Goal: Check status: Check status

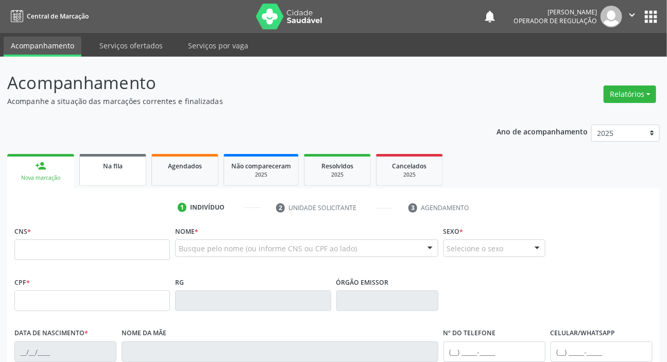
click at [122, 170] on div "Na fila" at bounding box center [112, 165] width 51 height 11
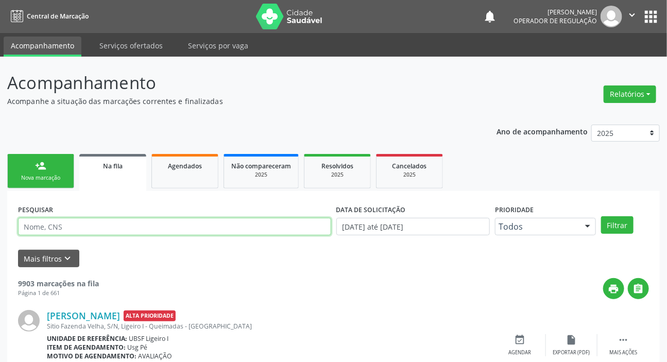
click at [109, 229] on input "text" at bounding box center [174, 227] width 313 height 18
type input "708004803843821"
click at [601, 216] on button "Filtrar" at bounding box center [617, 225] width 32 height 18
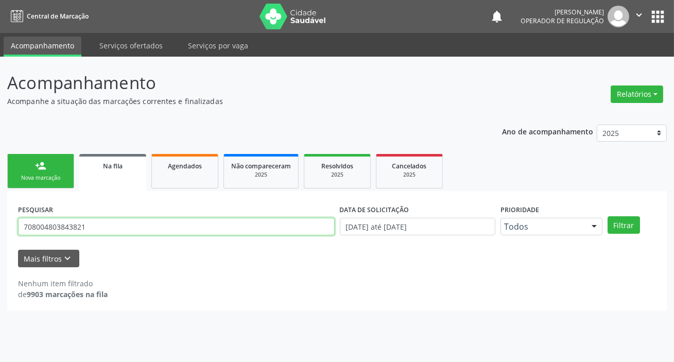
click at [71, 225] on input "708004803843821" at bounding box center [176, 227] width 317 height 18
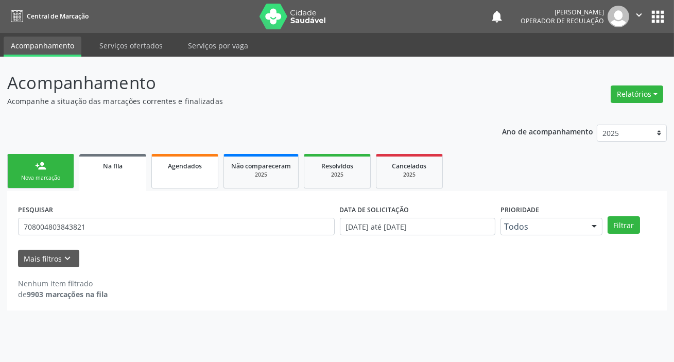
click at [175, 181] on link "Agendados" at bounding box center [184, 171] width 67 height 35
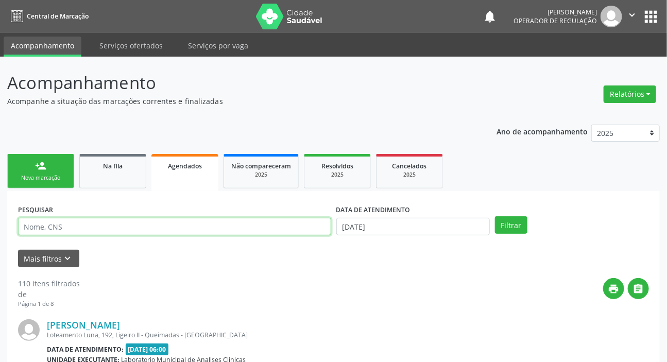
click at [164, 225] on input "text" at bounding box center [174, 227] width 313 height 18
paste input "708004803843821"
type input "708004803843821"
click at [495, 216] on button "Filtrar" at bounding box center [511, 225] width 32 height 18
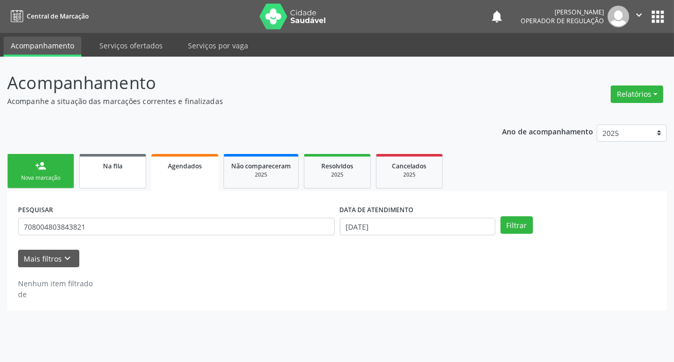
click at [120, 179] on link "Na fila" at bounding box center [112, 171] width 67 height 35
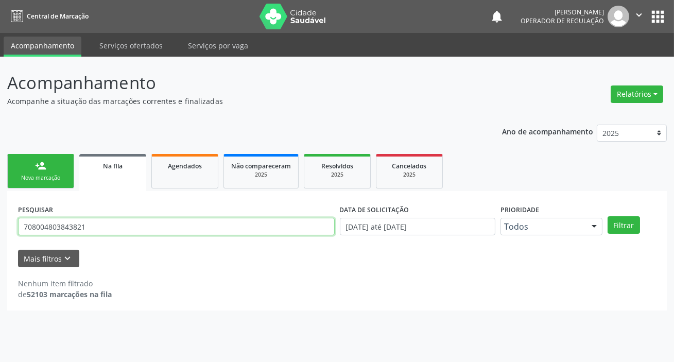
click at [148, 231] on input "708004803843821" at bounding box center [176, 227] width 317 height 18
click at [608, 216] on button "Filtrar" at bounding box center [624, 225] width 32 height 18
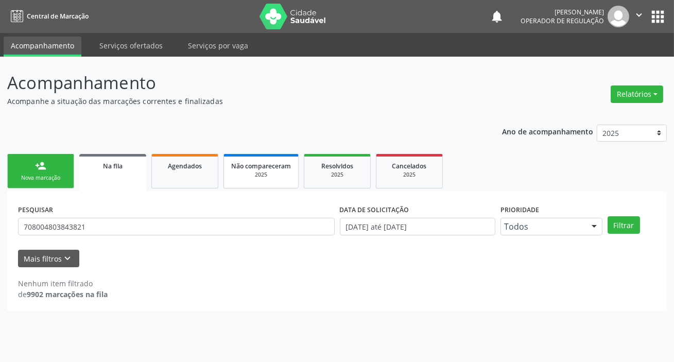
click at [262, 177] on div "2025" at bounding box center [261, 175] width 60 height 8
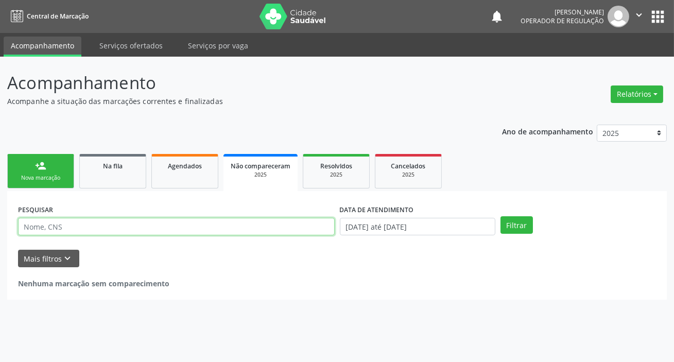
click at [195, 226] on input "text" at bounding box center [176, 227] width 317 height 18
paste input "708004803843821"
type input "708004803843821"
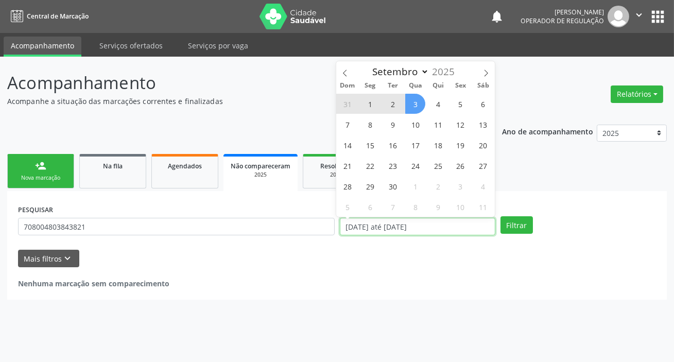
click at [414, 221] on input "[DATE] até [DATE]" at bounding box center [418, 227] width 156 height 18
click at [501, 216] on button "Filtrar" at bounding box center [517, 225] width 32 height 18
select select "0"
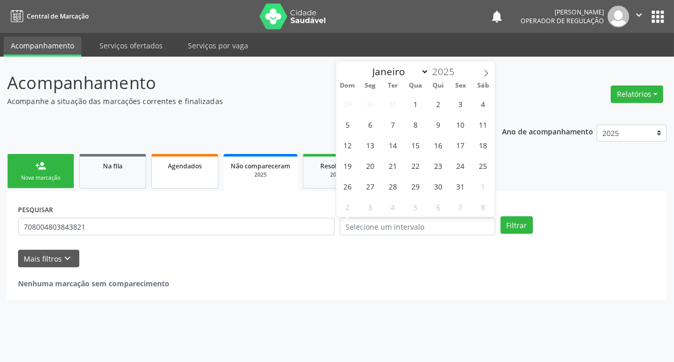
click at [191, 175] on link "Agendados" at bounding box center [184, 171] width 67 height 35
select select "8"
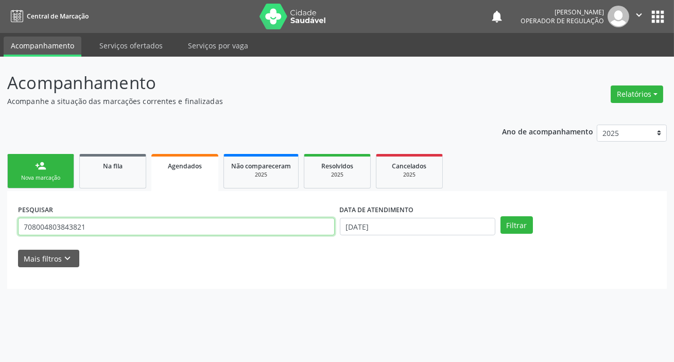
click at [173, 230] on input "708004803843821" at bounding box center [176, 227] width 317 height 18
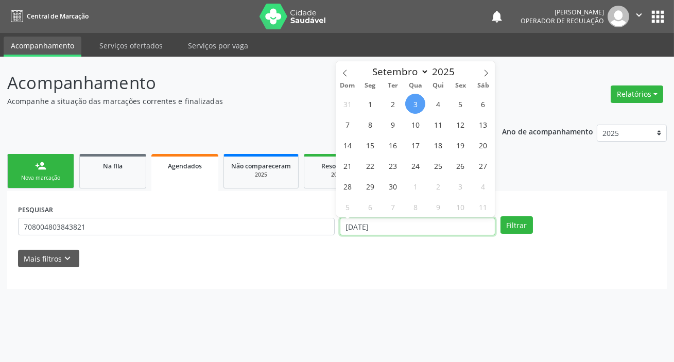
click at [365, 228] on input "[DATE]" at bounding box center [418, 227] width 156 height 18
click at [501, 216] on button "Filtrar" at bounding box center [517, 225] width 32 height 18
click at [575, 215] on div "PESQUISAR 708004803843821 DATA DE ATENDIMENTO Filtrar" at bounding box center [336, 222] width 643 height 40
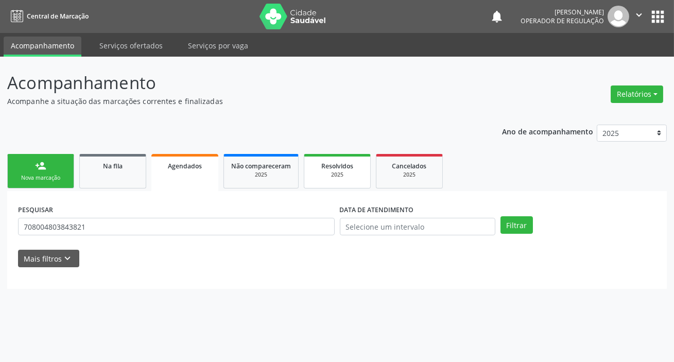
click at [343, 177] on div "2025" at bounding box center [337, 175] width 51 height 8
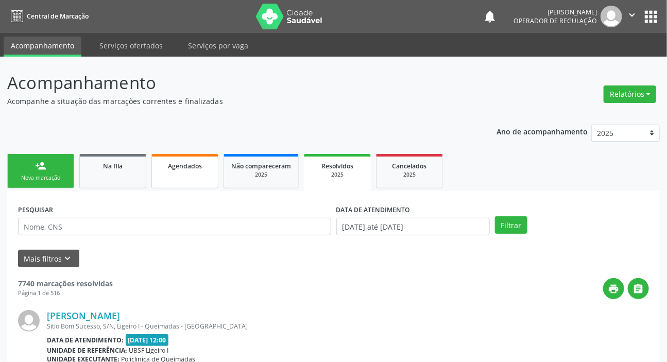
click at [194, 179] on link "Agendados" at bounding box center [184, 171] width 67 height 35
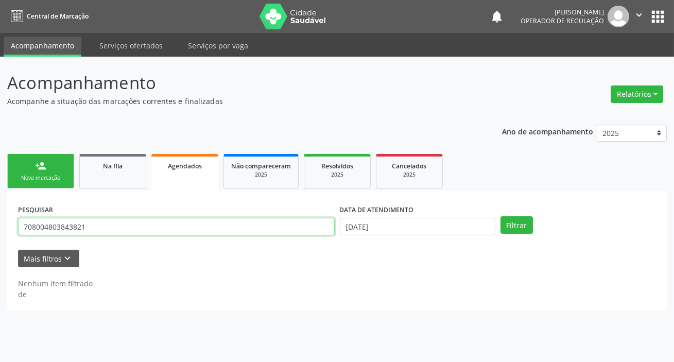
click at [181, 228] on input "708004803843821" at bounding box center [176, 227] width 317 height 18
type input "700600452126761"
click at [501, 216] on button "Filtrar" at bounding box center [517, 225] width 32 height 18
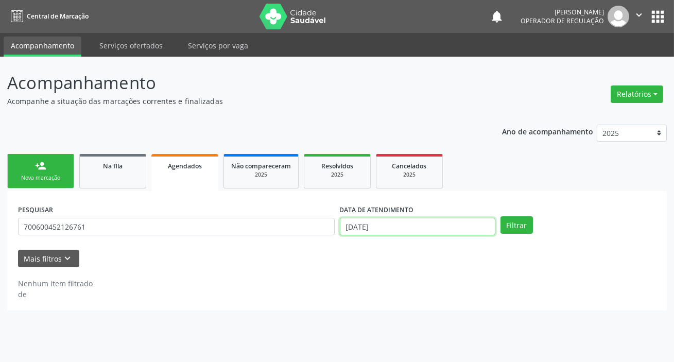
click at [373, 222] on input "[DATE]" at bounding box center [418, 227] width 156 height 18
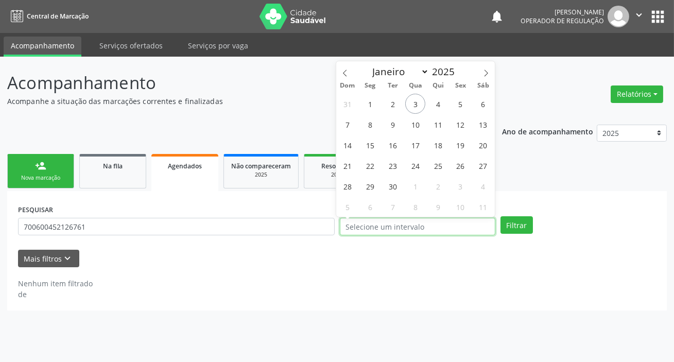
click at [501, 216] on button "Filtrar" at bounding box center [517, 225] width 32 height 18
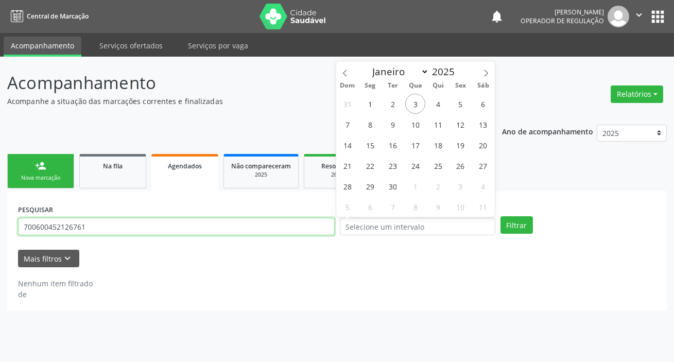
click at [91, 229] on input "700600452126761" at bounding box center [176, 227] width 317 height 18
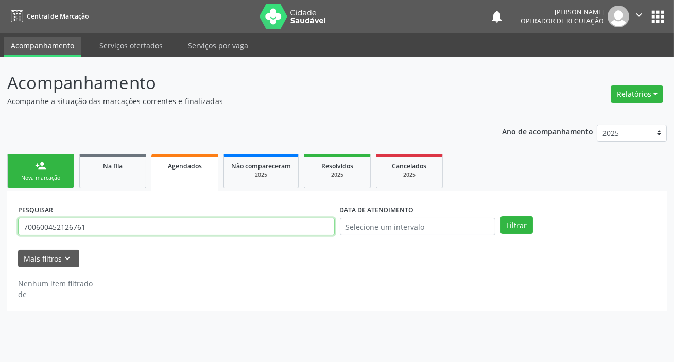
click at [89, 230] on input "700600452126761" at bounding box center [176, 227] width 317 height 18
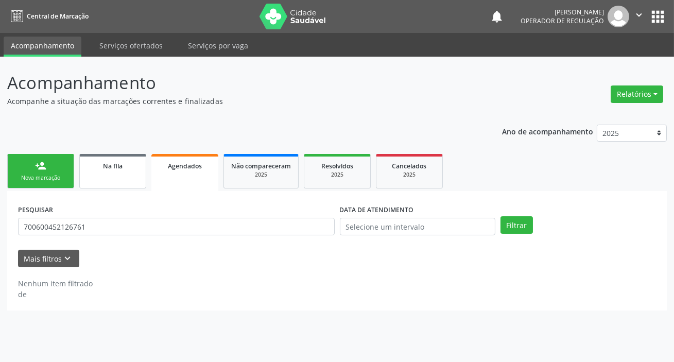
click at [121, 180] on link "Na fila" at bounding box center [112, 171] width 67 height 35
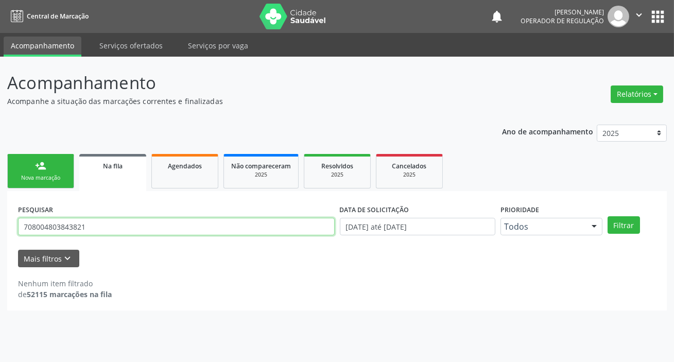
click at [150, 227] on input "708004803843821" at bounding box center [176, 227] width 317 height 18
paste input "060045212676"
type input "700600452126761"
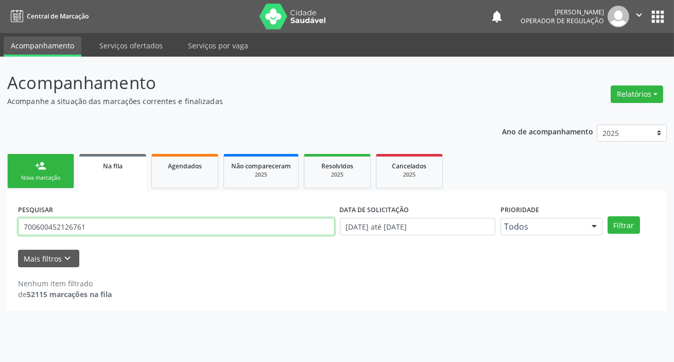
click at [608, 216] on button "Filtrar" at bounding box center [624, 225] width 32 height 18
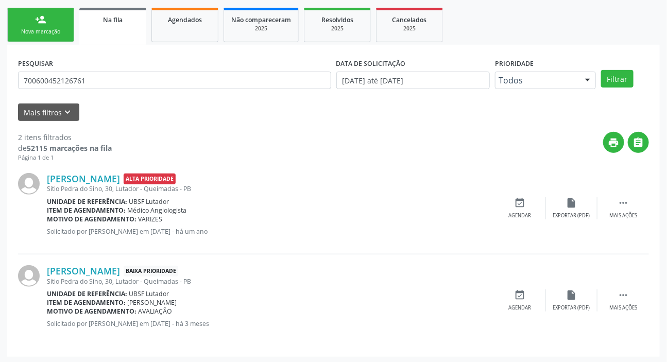
scroll to position [148, 0]
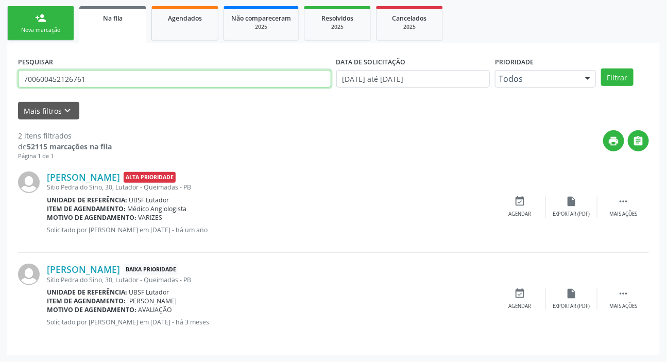
click at [88, 72] on input "700600452126761" at bounding box center [174, 79] width 313 height 18
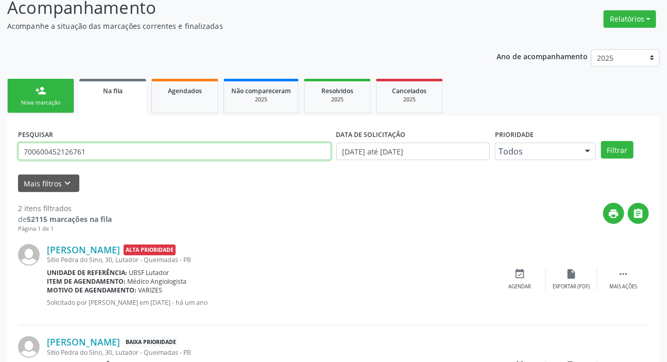
scroll to position [0, 0]
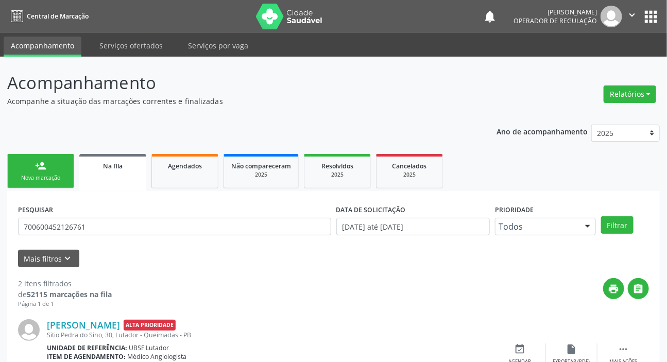
click at [654, 12] on button "apps" at bounding box center [651, 17] width 18 height 18
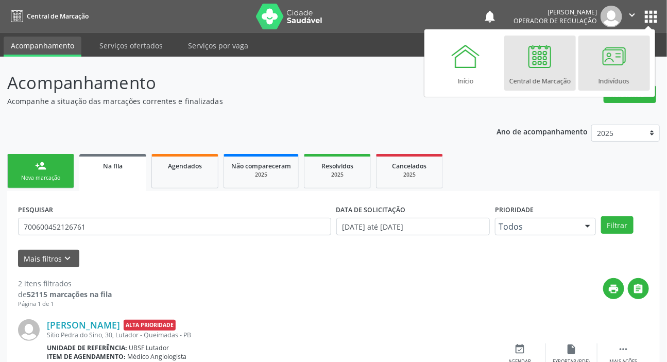
click at [625, 75] on div "Indivíduos" at bounding box center [613, 79] width 31 height 14
